Goal: Complete application form: Complete application form

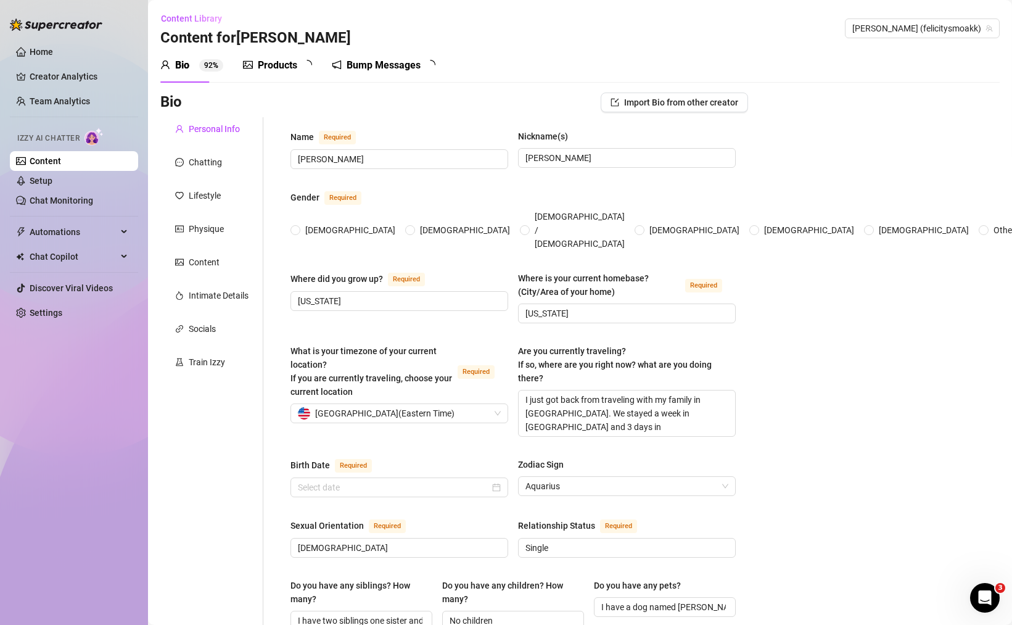
type input "[PERSON_NAME]"
type input "[US_STATE]"
type textarea "I just got back from traveling with my family in [GEOGRAPHIC_DATA]. We stayed a…"
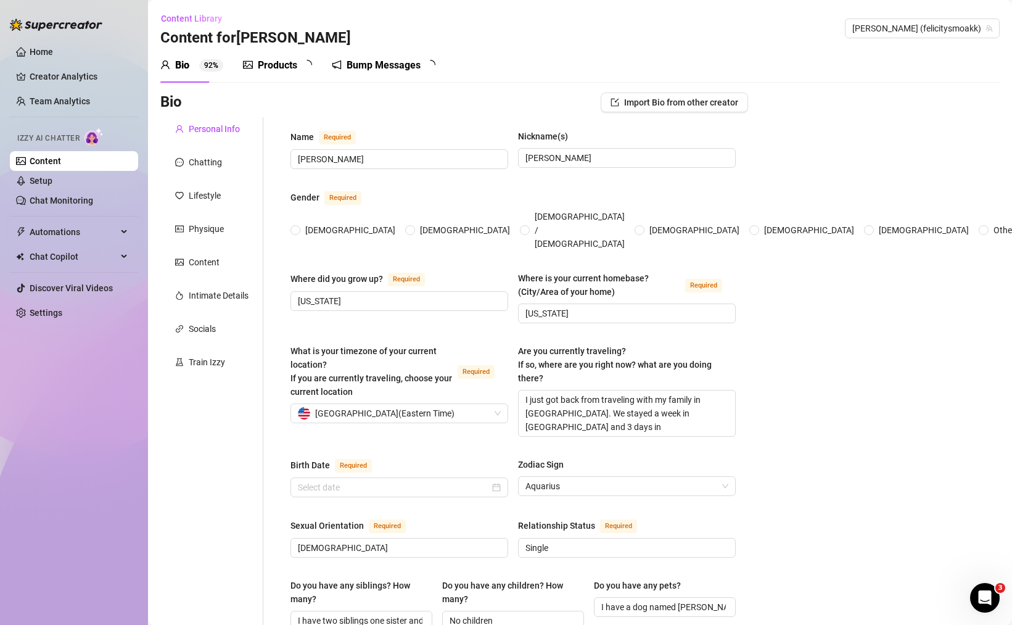
type input "[DEMOGRAPHIC_DATA]"
type input "Single"
type input "I have two siblings one sister and one brother. My sister is a nurse and my bro…"
type input "No children"
type input "I have a dog named [PERSON_NAME] and she is the cutest little [PERSON_NAME] ever"
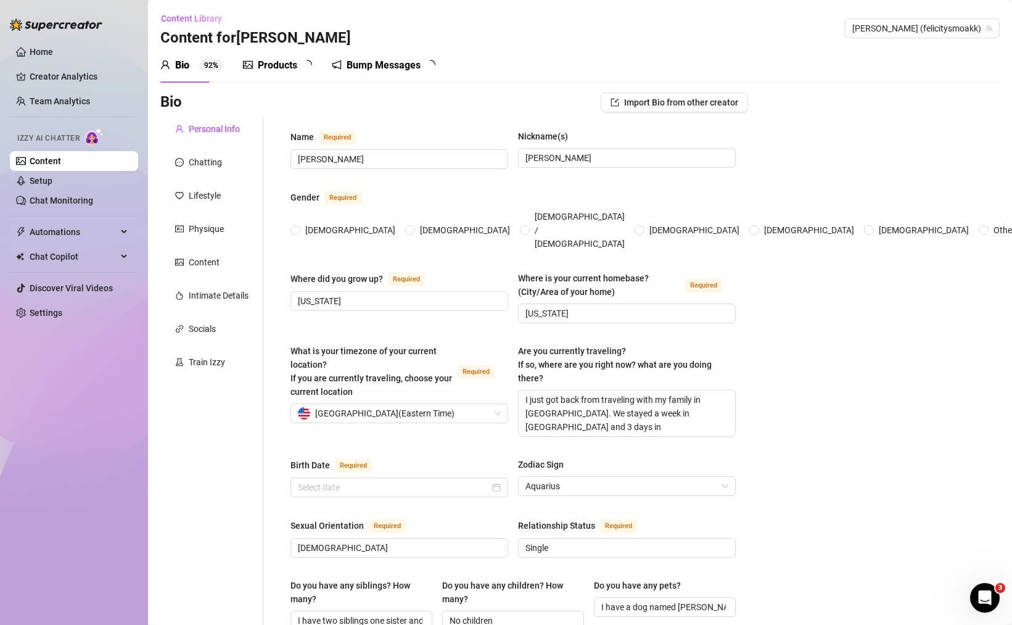
type input "I'm currently a [DEMOGRAPHIC_DATA] student so I don't work"
type input "I just graduated highschool"
type textarea "My name is [PERSON_NAME] and I just graduated high school. I plan on going to t…"
type textarea "I just had prom this year. While I was there, i tripped down the stairs and fel…"
type textarea "I really love to draw tattoo style pictures on my ipad and on paper. I also lov…"
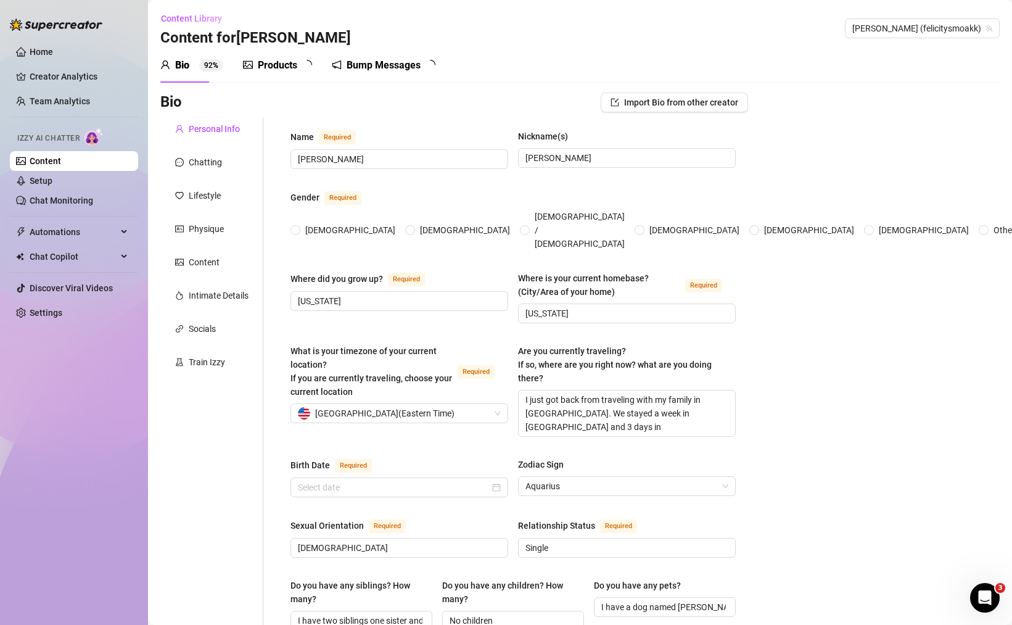
type textarea "I am very shy and it takes me a little bit to open up because I am introverted …"
radio input "true"
type input "[DATE]"
